Goal: Task Accomplishment & Management: Manage account settings

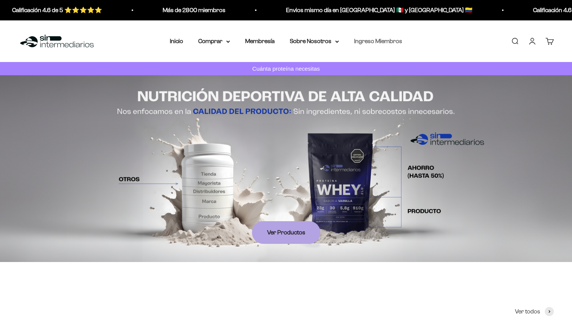
click at [381, 43] on link "Ingreso Miembros" at bounding box center [378, 41] width 48 height 6
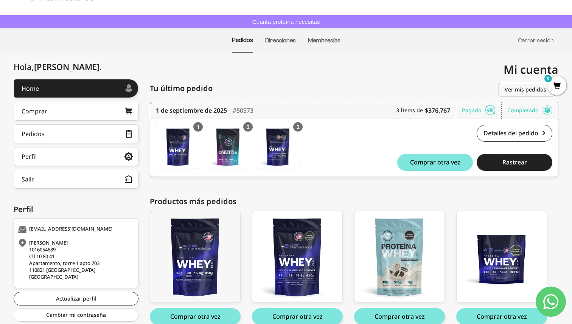
scroll to position [84, 0]
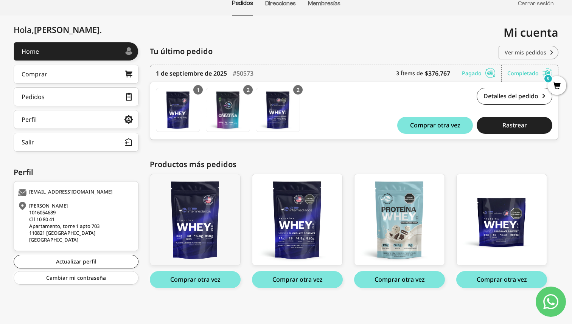
click at [527, 49] on link "Ver mis pedidos" at bounding box center [529, 53] width 60 height 14
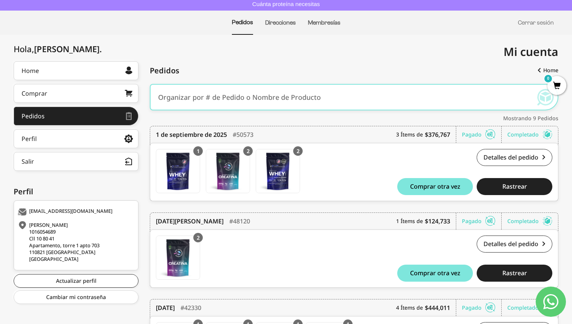
scroll to position [58, 0]
